Goal: Information Seeking & Learning: Learn about a topic

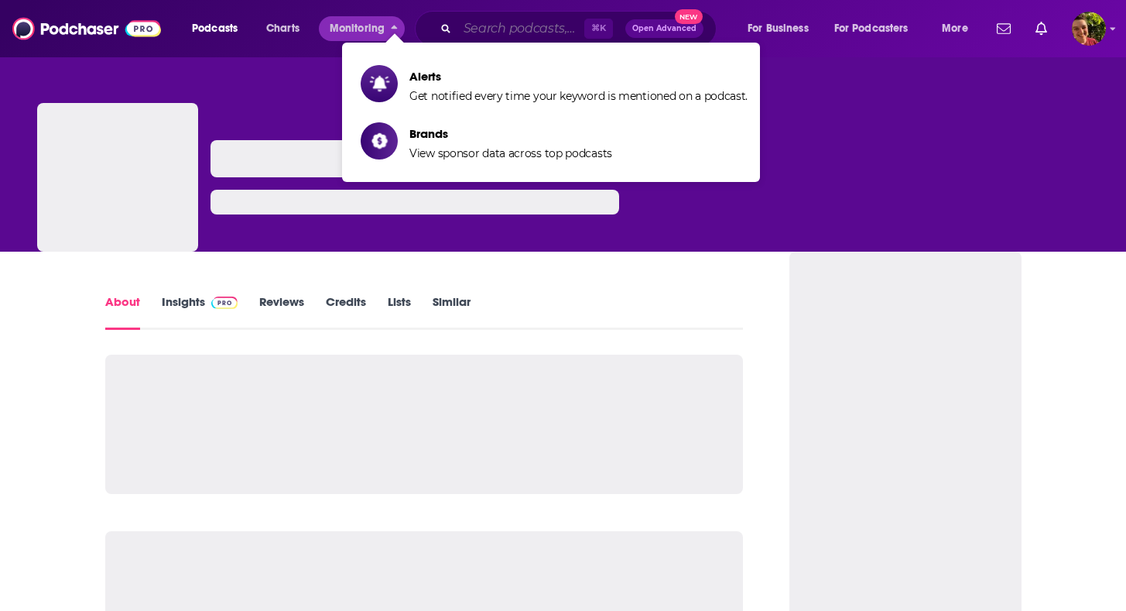
click at [480, 28] on input "Search podcasts, credits, & more..." at bounding box center [520, 28] width 127 height 25
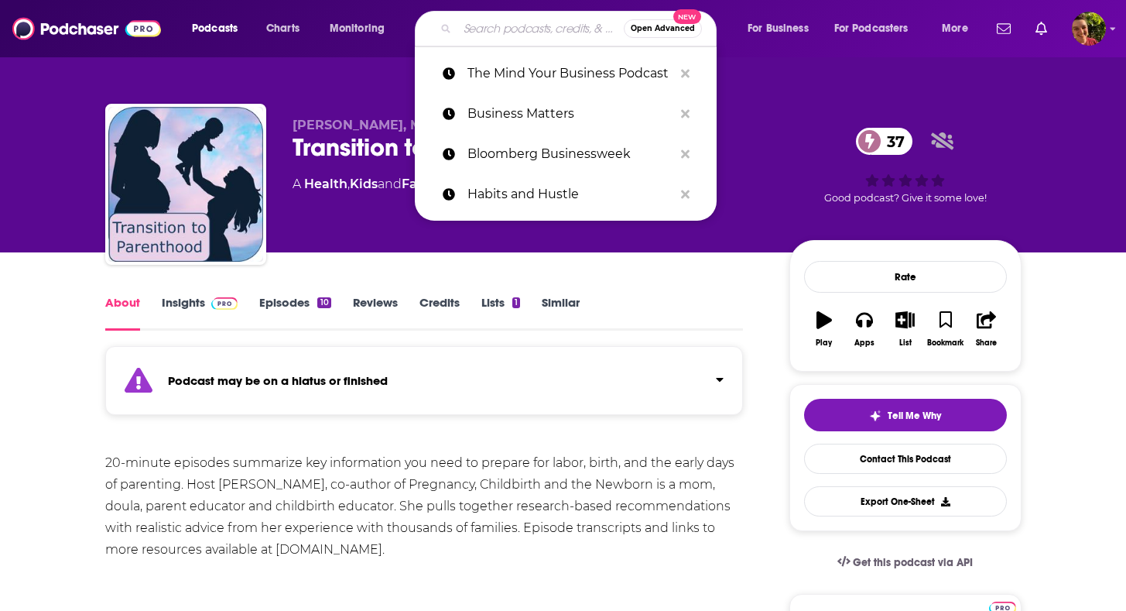
type input "v"
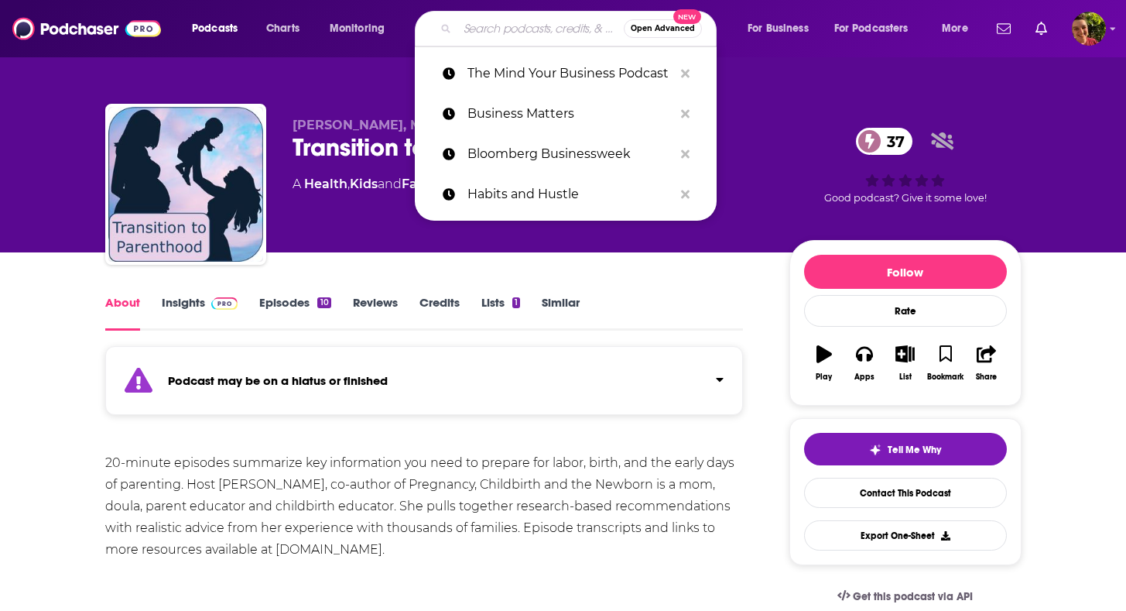
paste input "Parenthood Prep's"
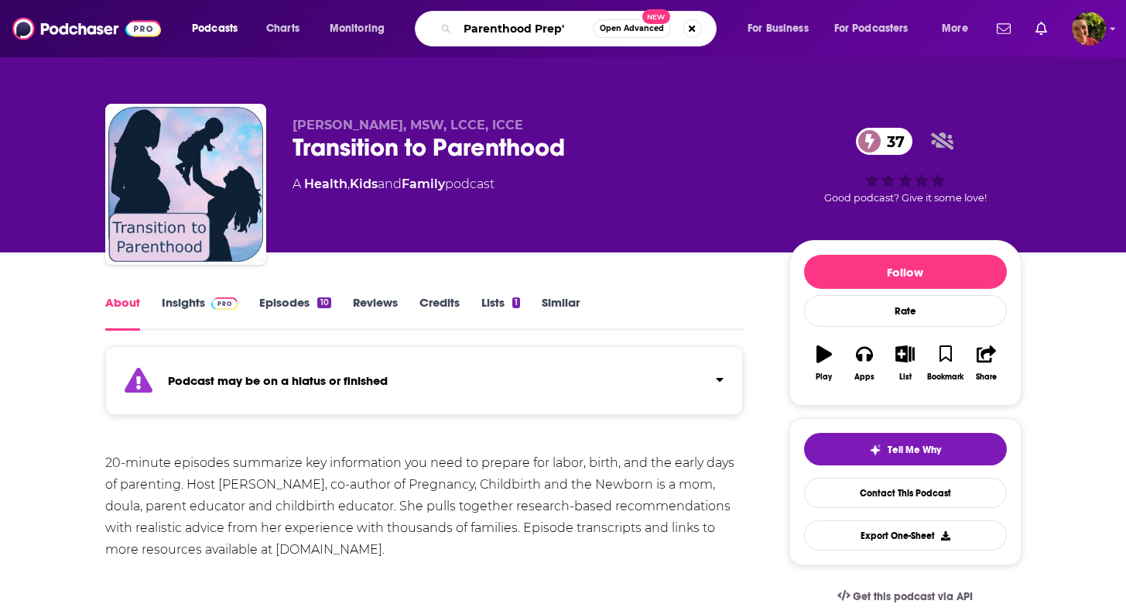
type input "Parenthood Prep"
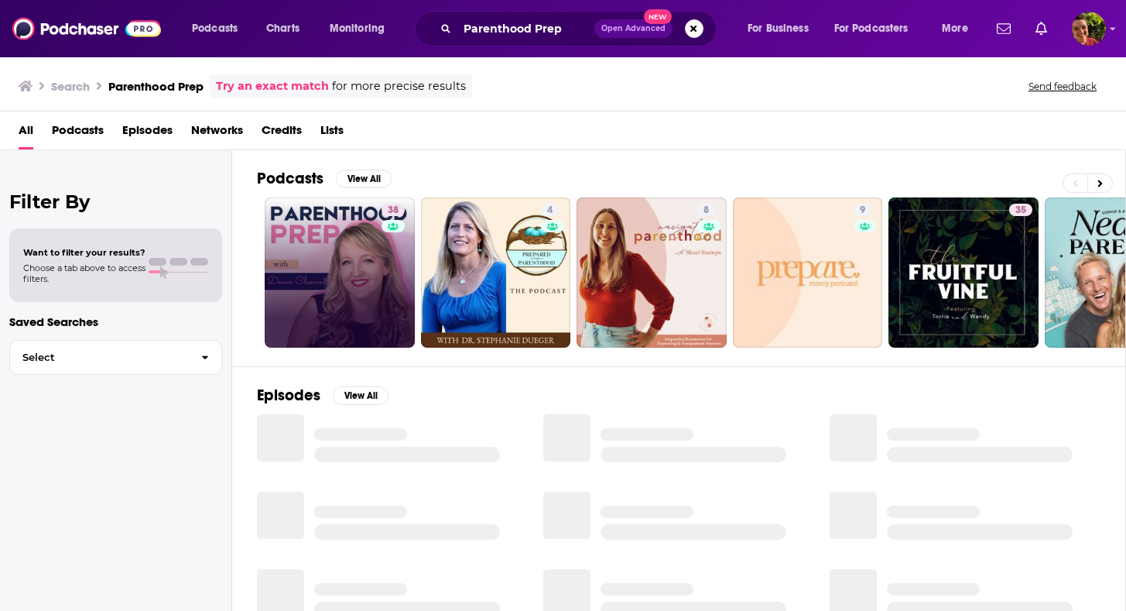
click at [352, 245] on link "38" at bounding box center [340, 272] width 150 height 150
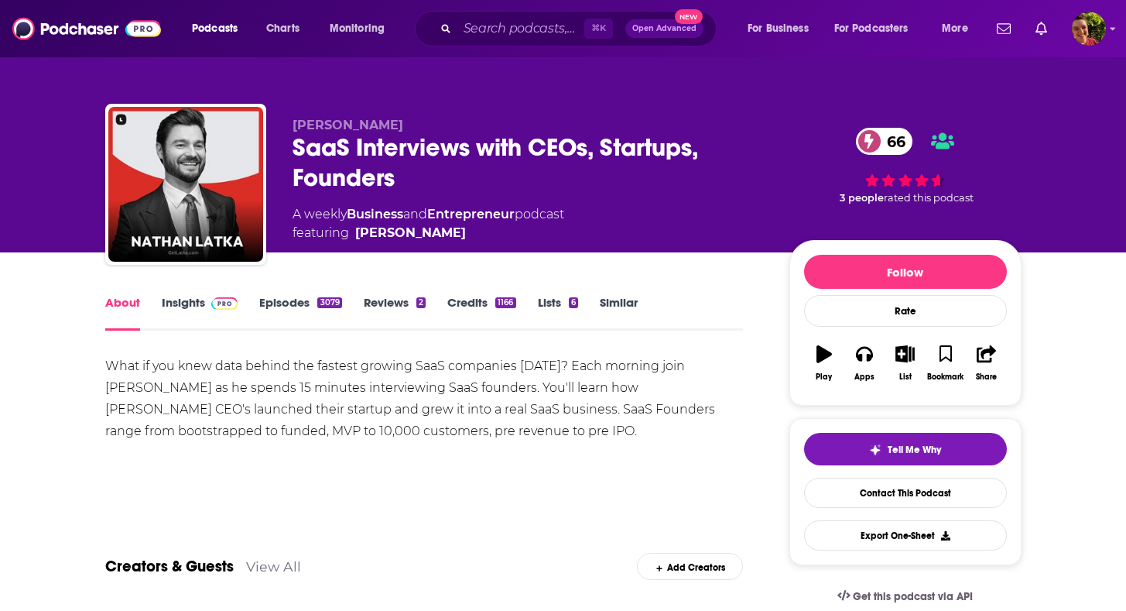
click at [199, 369] on div "What if you knew data behind the fastest growing SaaS companies today? Each mor…" at bounding box center [424, 398] width 639 height 87
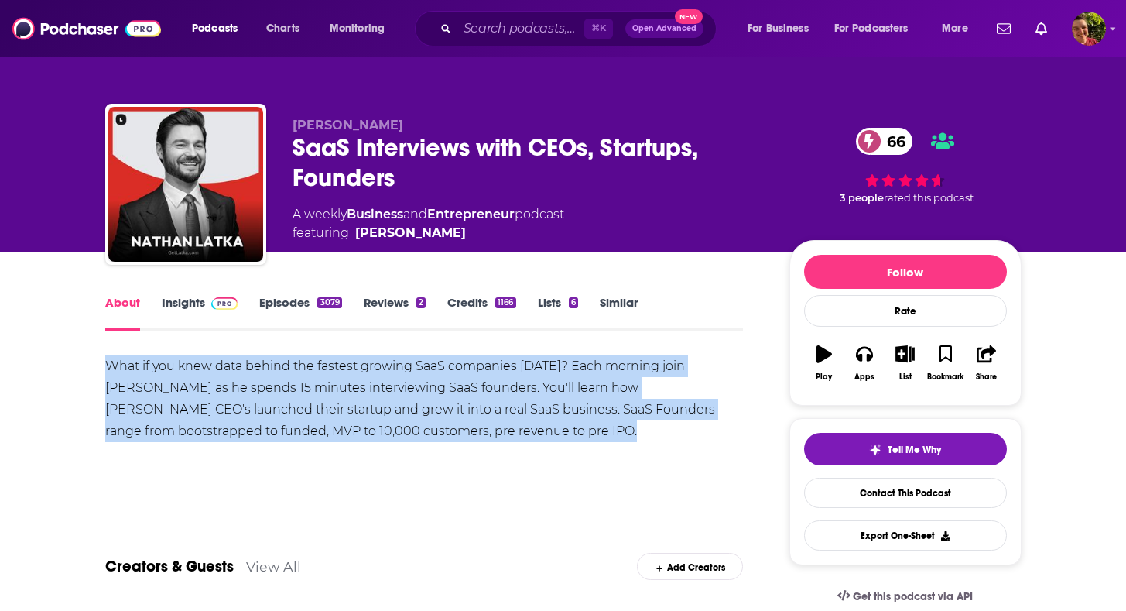
click at [199, 369] on div "What if you knew data behind the fastest growing SaaS companies today? Each mor…" at bounding box center [424, 398] width 639 height 87
copy div "What if you knew data behind the fastest growing SaaS companies today? Each mor…"
